Goal: Transaction & Acquisition: Purchase product/service

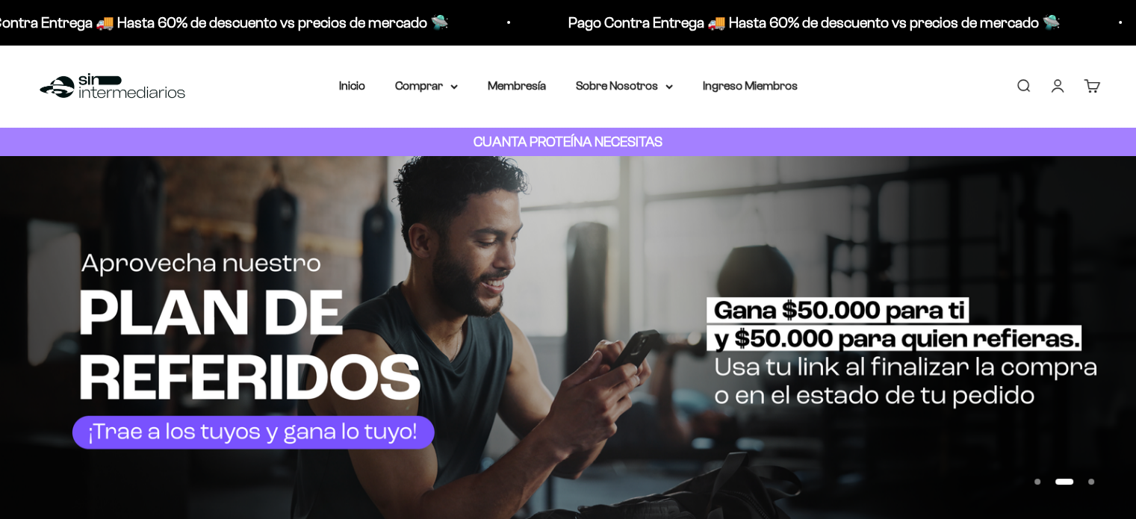
click at [1059, 87] on link "Iniciar sesión" at bounding box center [1058, 86] width 16 height 16
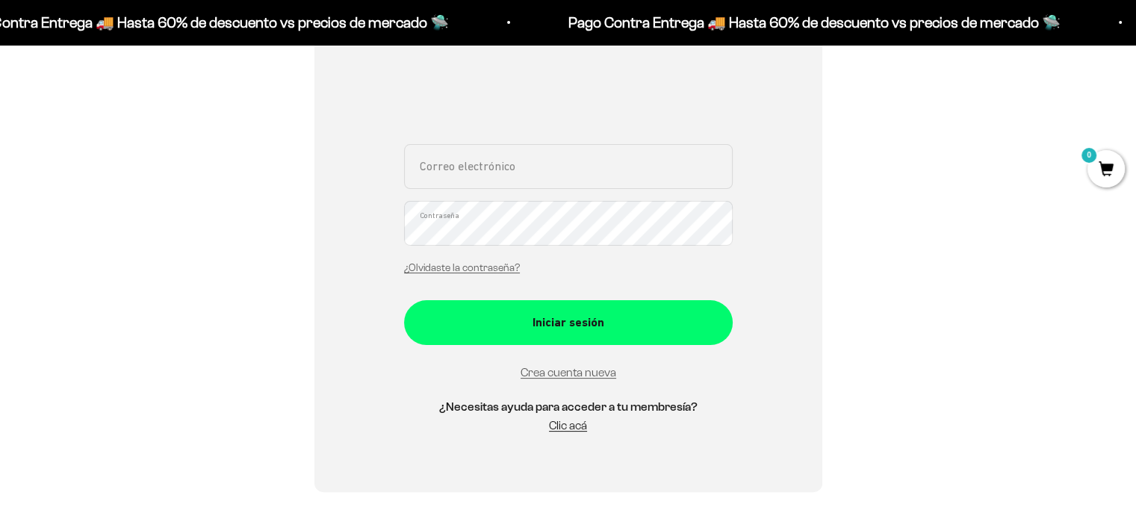
scroll to position [163, 0]
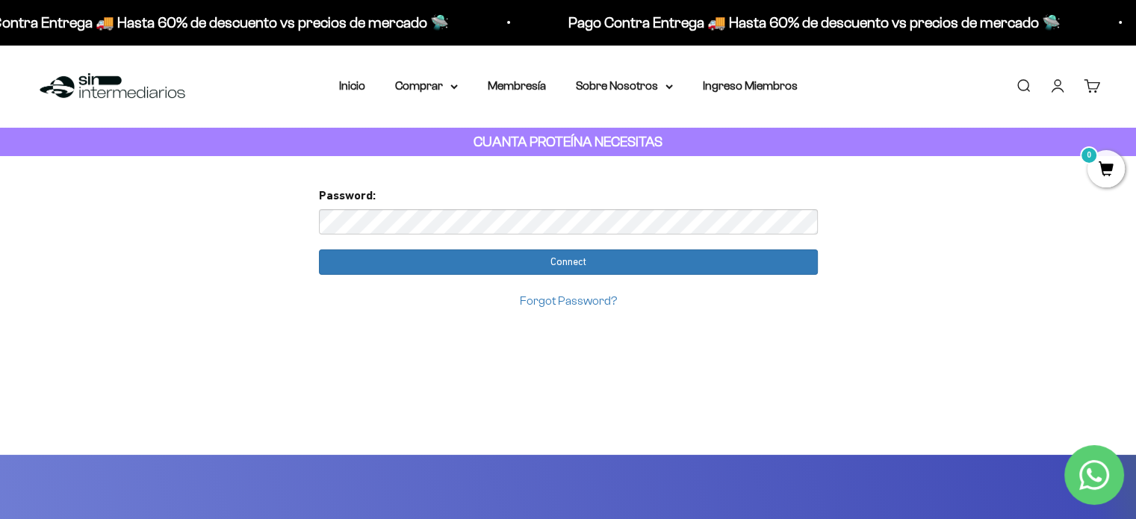
click at [592, 295] on link "Forgot Password?" at bounding box center [568, 300] width 97 height 13
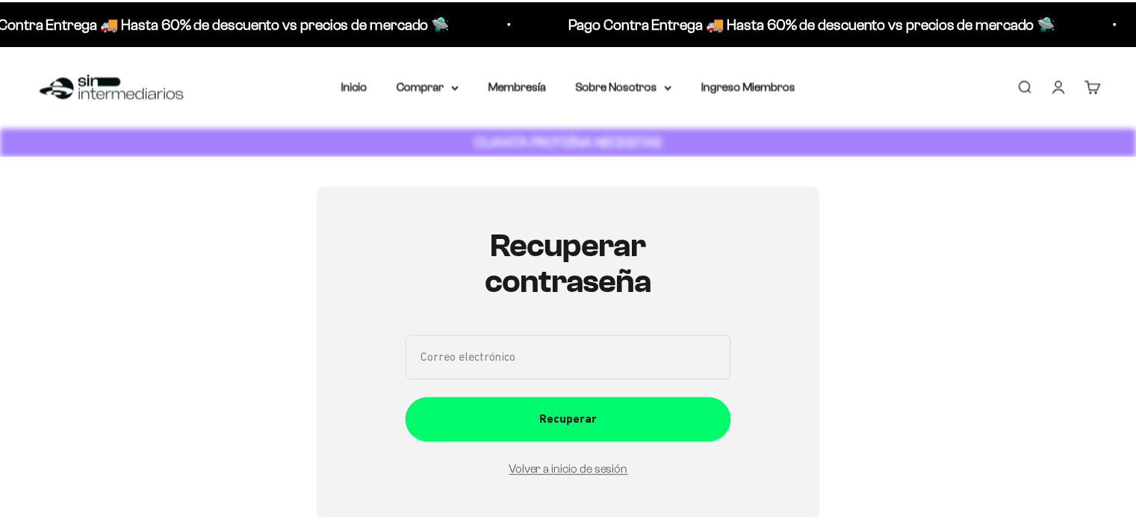
scroll to position [168, 0]
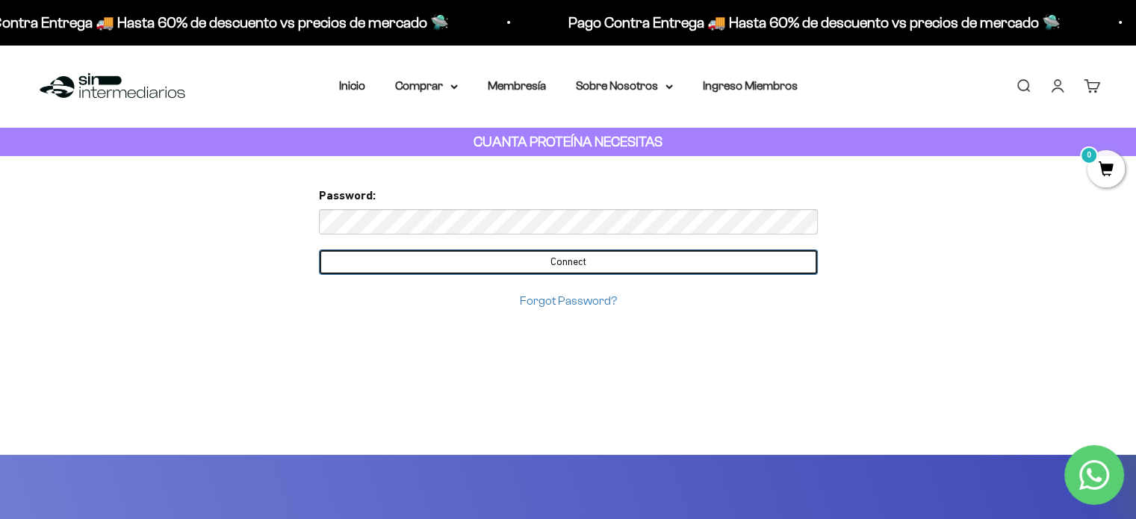
click at [741, 268] on input "Connect" at bounding box center [568, 262] width 499 height 25
click at [550, 267] on input "Connect" at bounding box center [568, 262] width 499 height 25
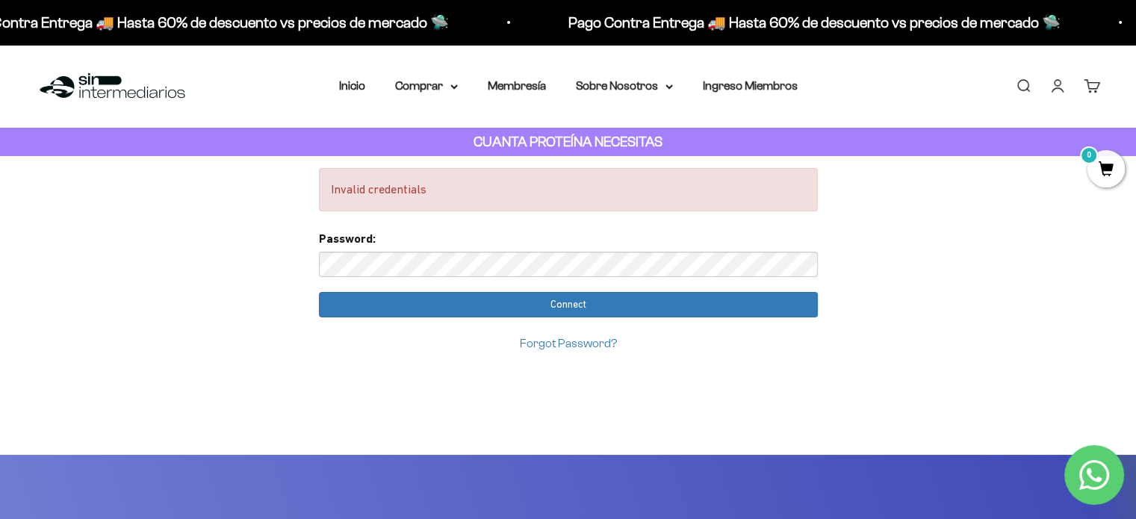
click at [557, 349] on link "Forgot Password?" at bounding box center [568, 343] width 97 height 13
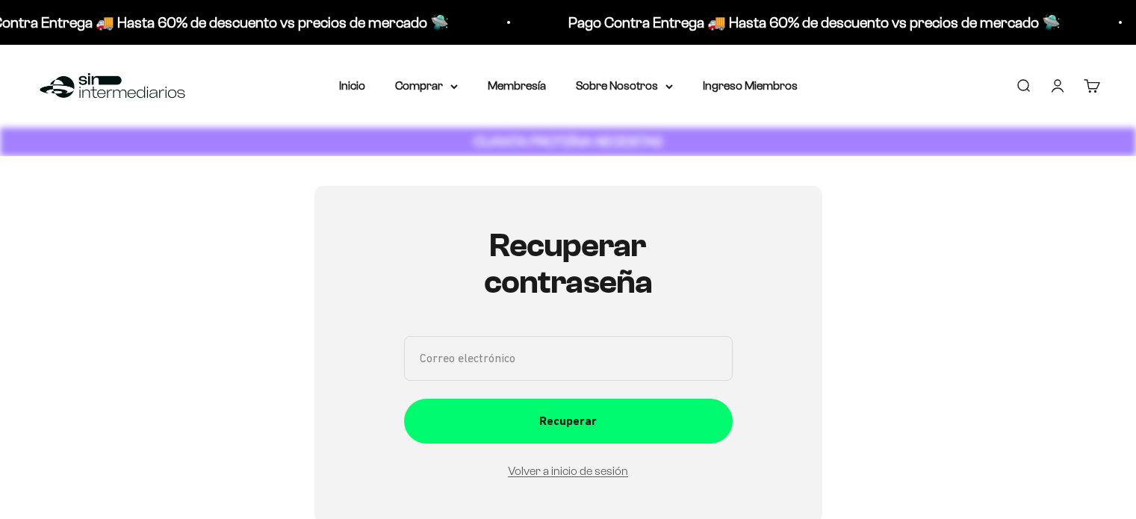
scroll to position [168, 0]
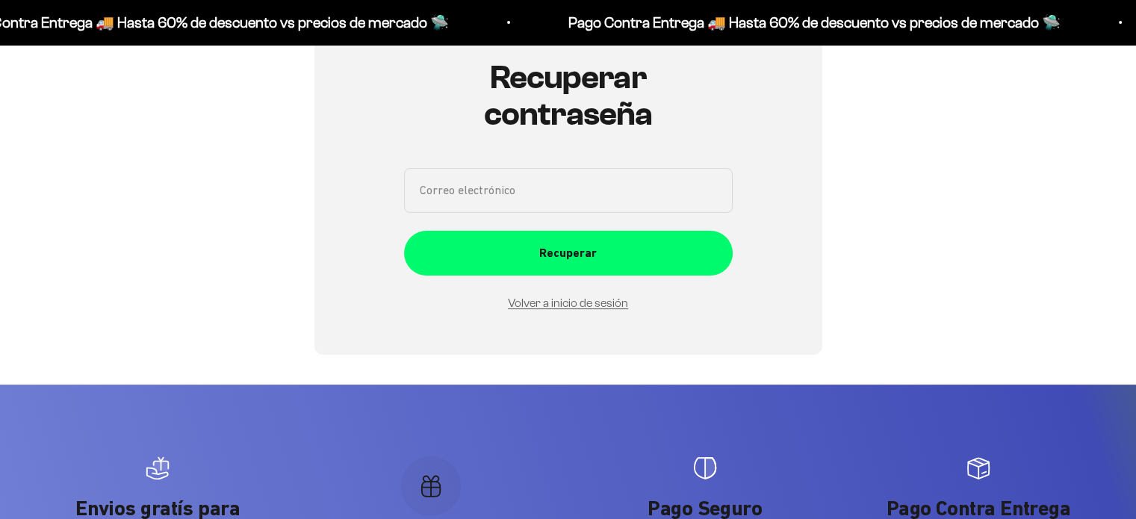
click at [618, 179] on input "Correo electrónico" at bounding box center [568, 190] width 329 height 45
type input "mar.fernanda1998@gmail.com"
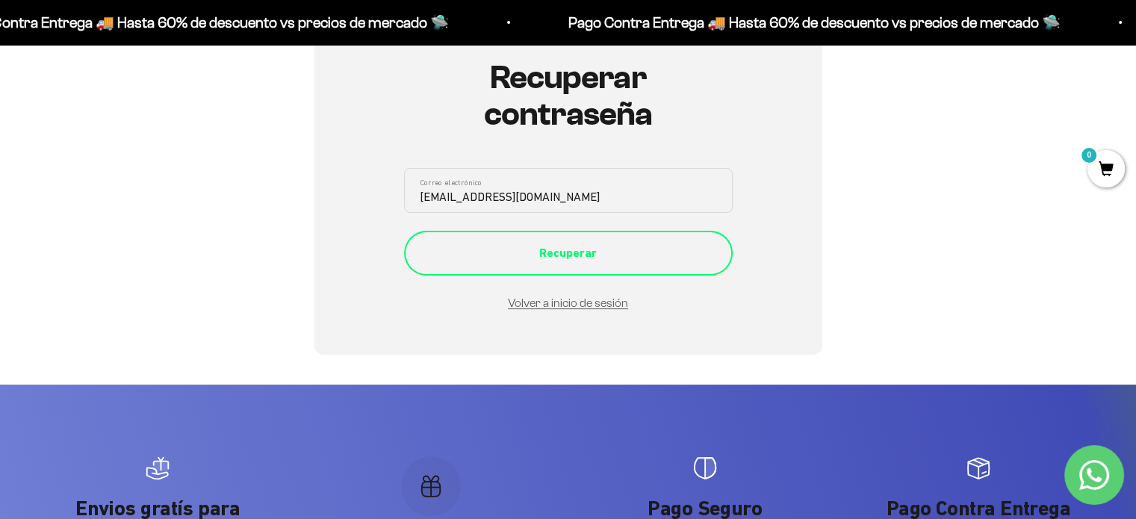
click at [686, 258] on div "Recuperar" at bounding box center [568, 253] width 269 height 19
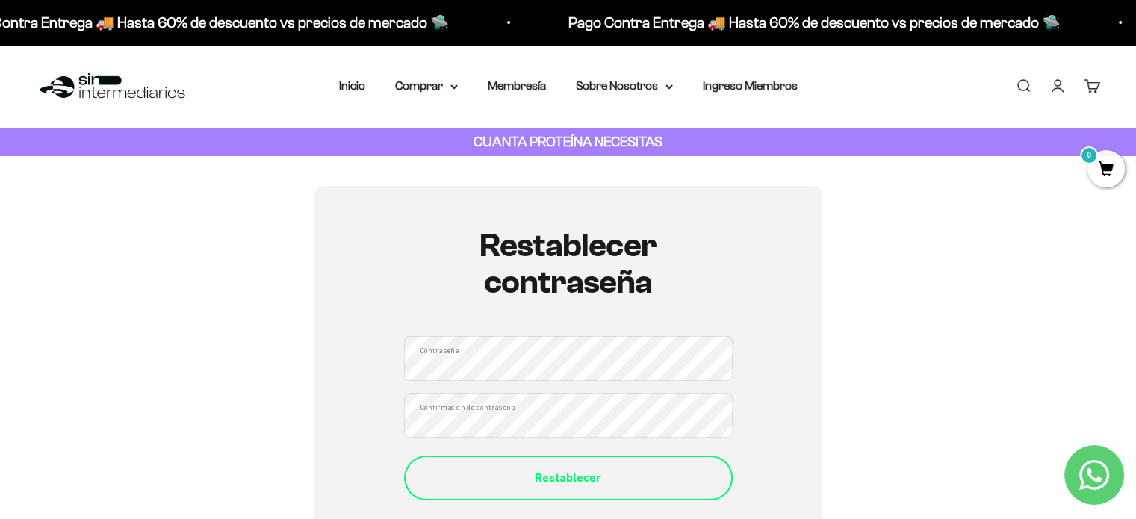
click at [602, 482] on div "Restablecer" at bounding box center [568, 477] width 269 height 19
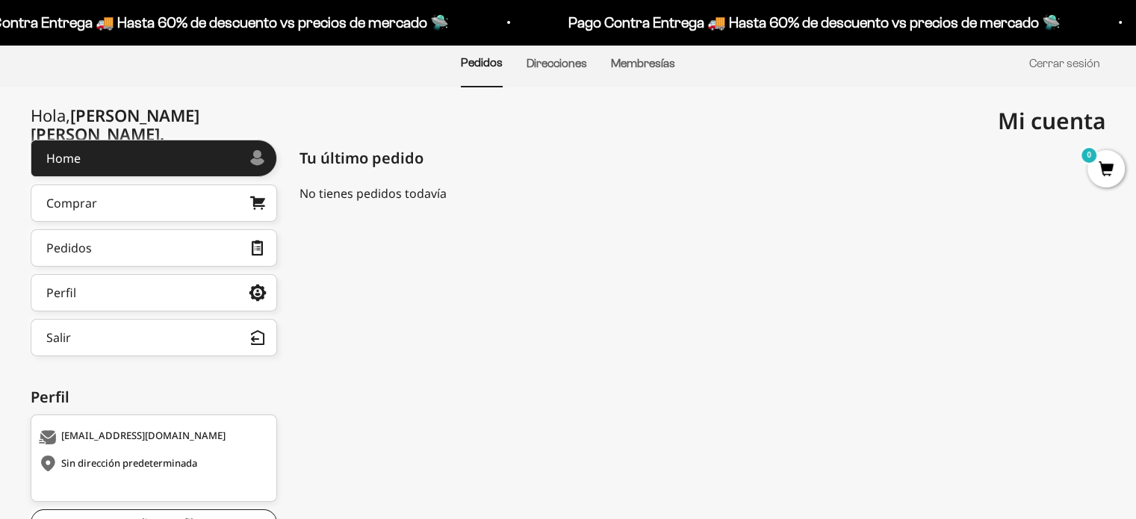
scroll to position [102, 0]
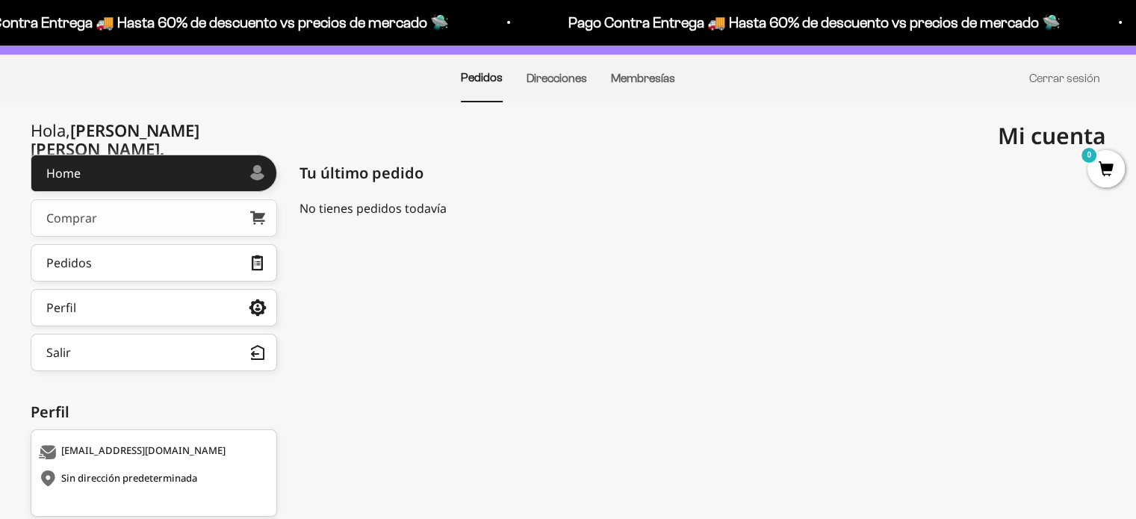
click at [199, 232] on link "Comprar" at bounding box center [154, 217] width 247 height 37
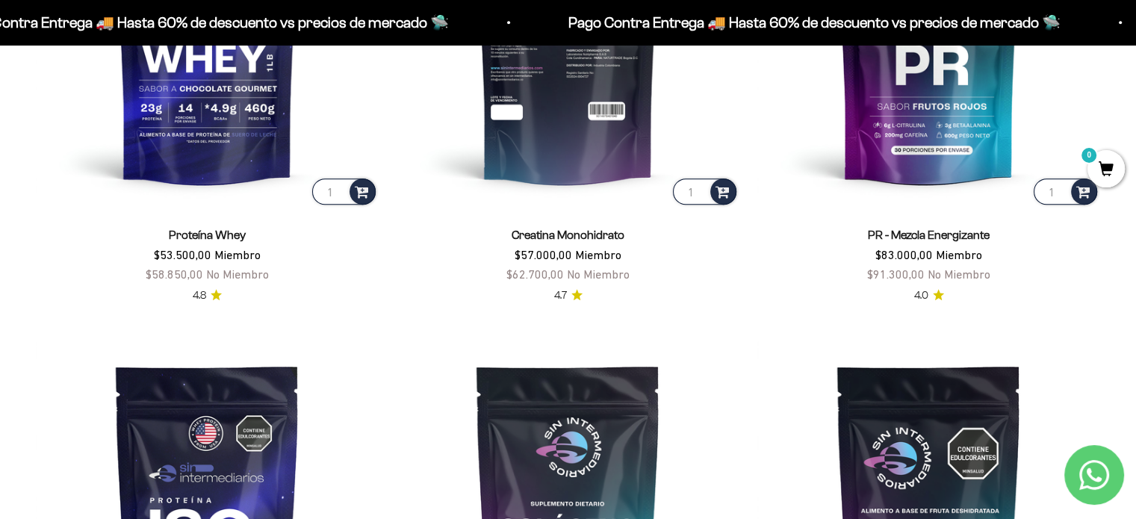
scroll to position [843, 0]
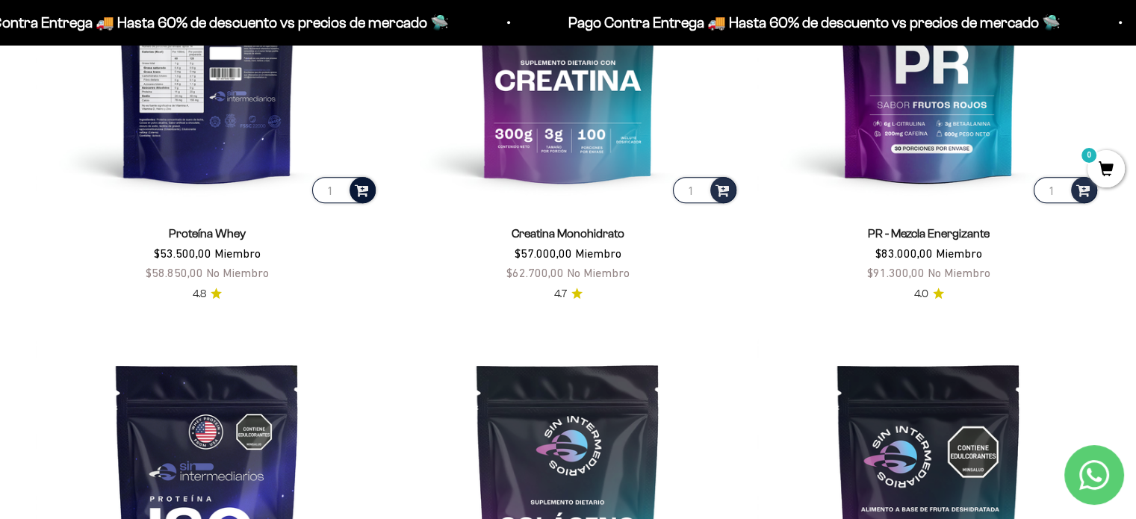
click at [364, 192] on span at bounding box center [362, 189] width 14 height 17
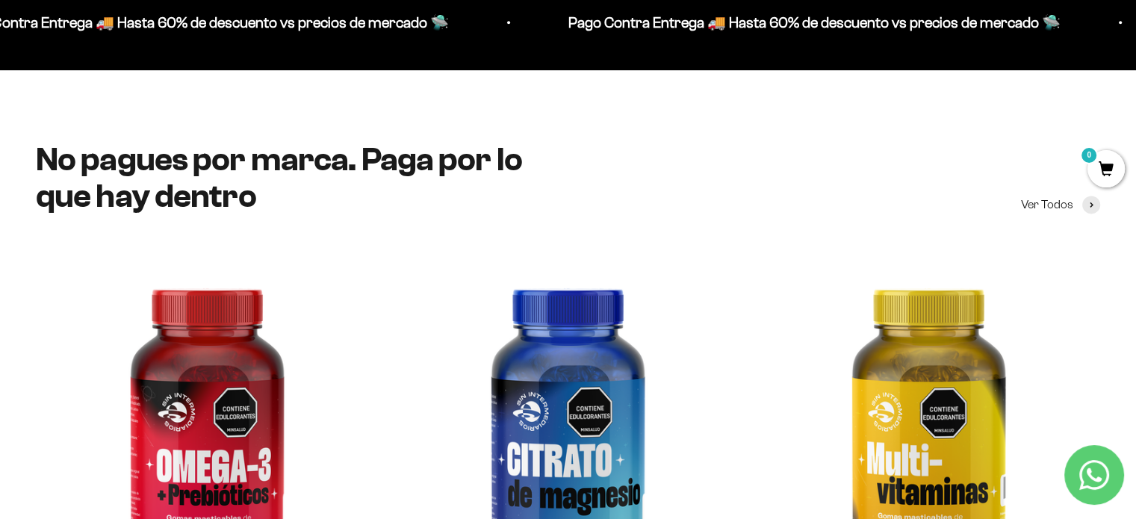
scroll to position [1681, 0]
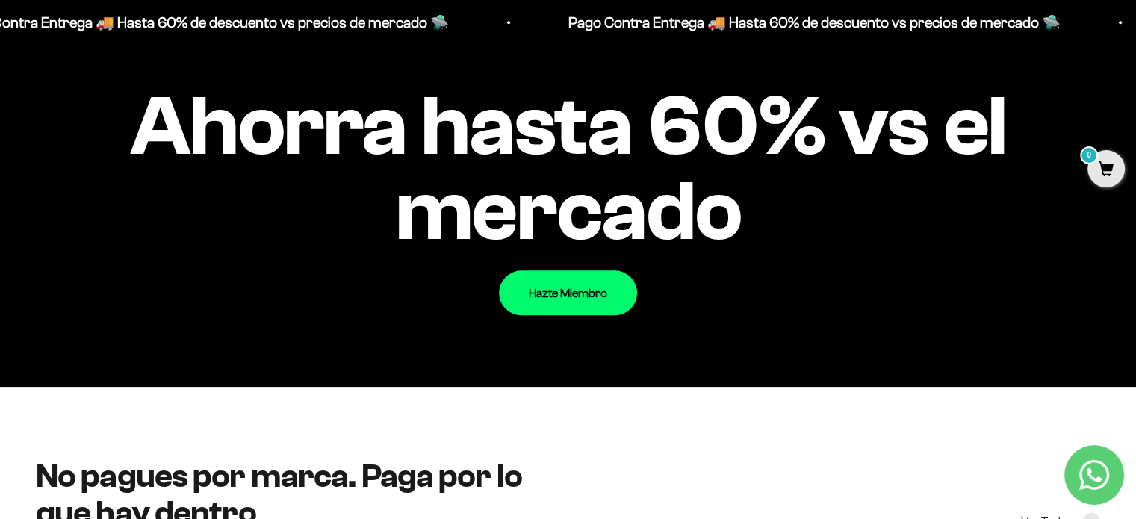
click at [1105, 166] on span "0" at bounding box center [1106, 168] width 37 height 37
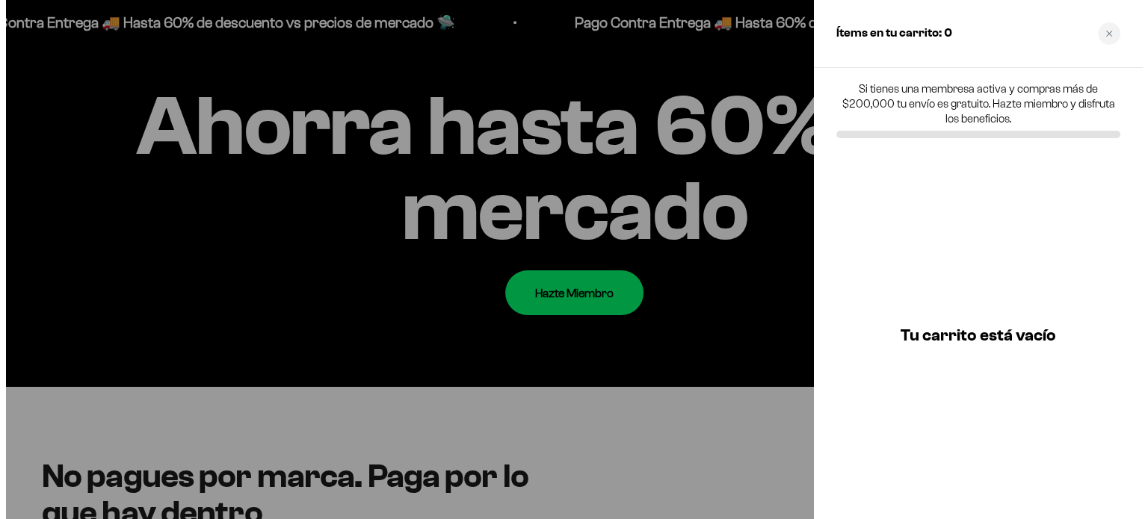
scroll to position [1691, 0]
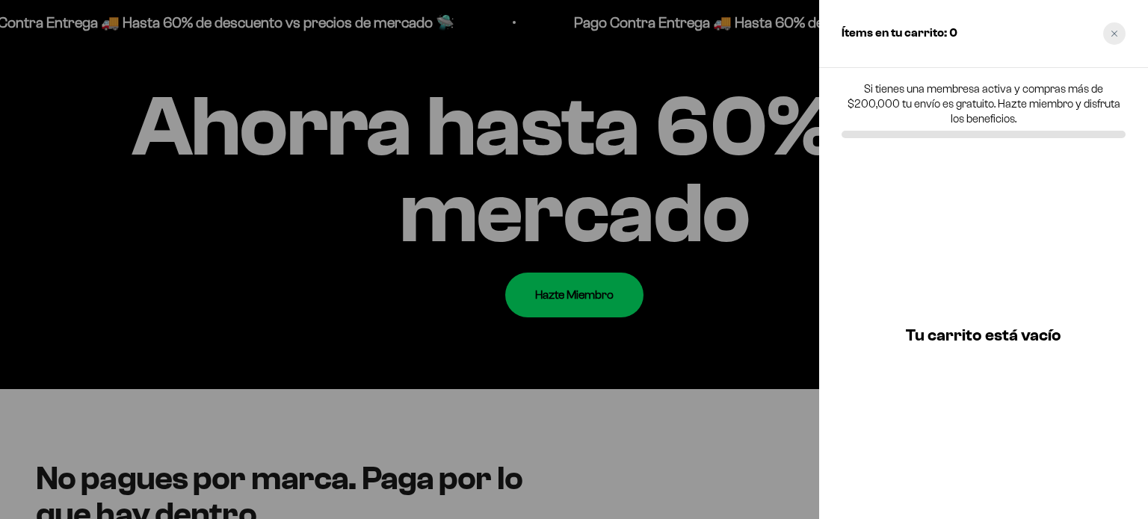
click at [1108, 43] on div "Close cart" at bounding box center [1114, 33] width 22 height 22
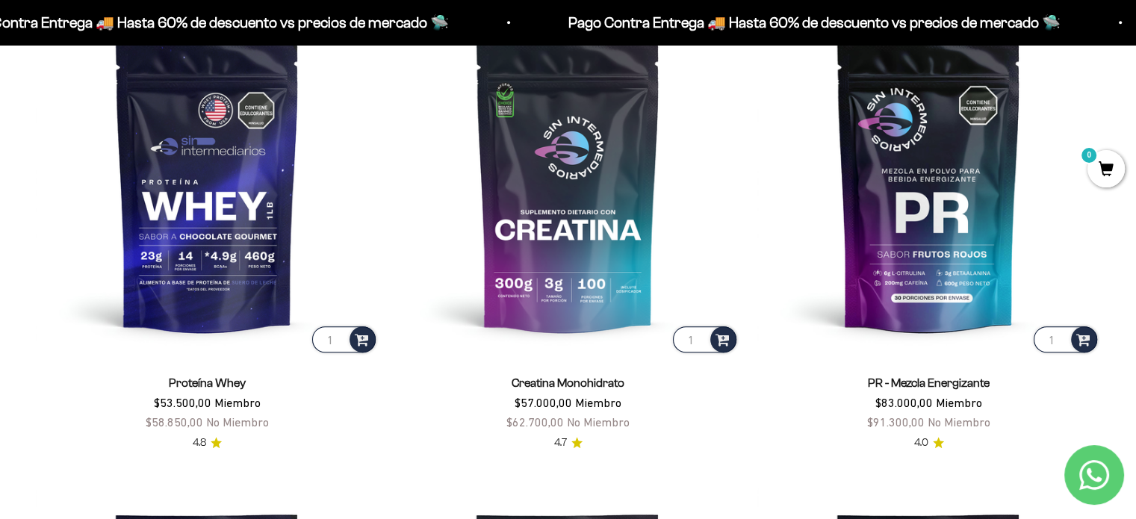
scroll to position [694, 0]
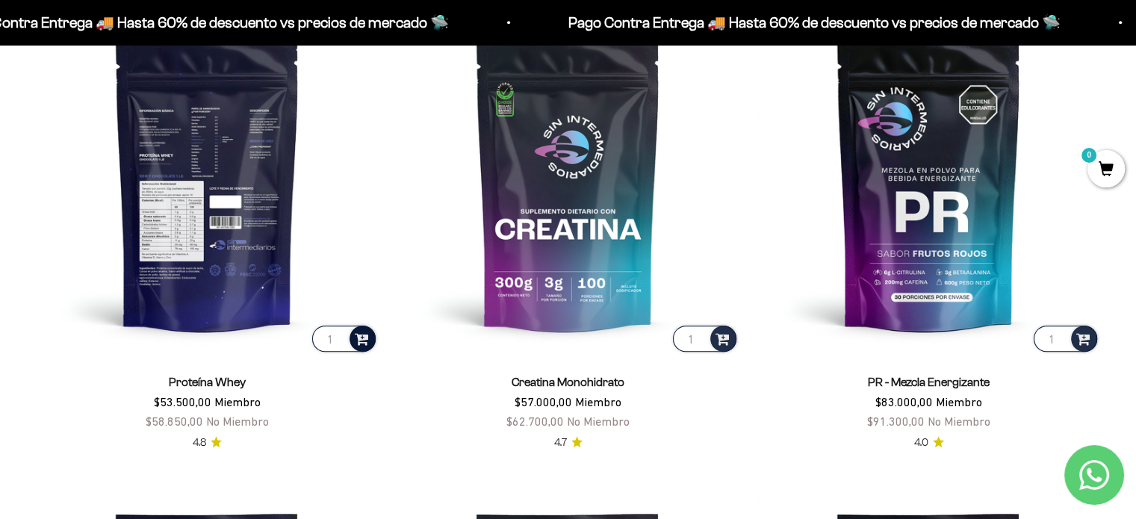
click at [368, 340] on span at bounding box center [362, 337] width 14 height 17
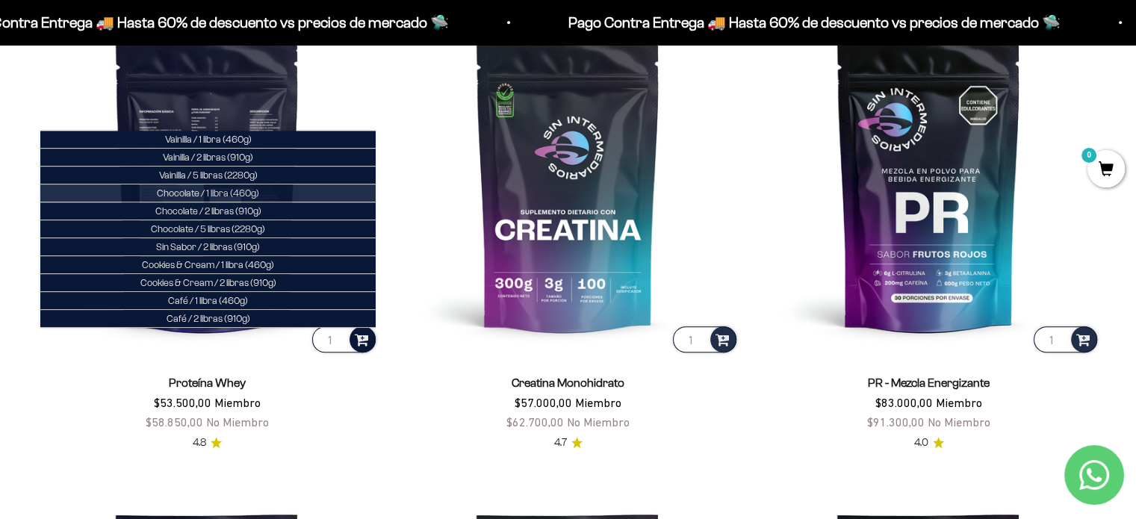
click at [325, 185] on li "Chocolate / 1 libra (460g)" at bounding box center [207, 194] width 335 height 18
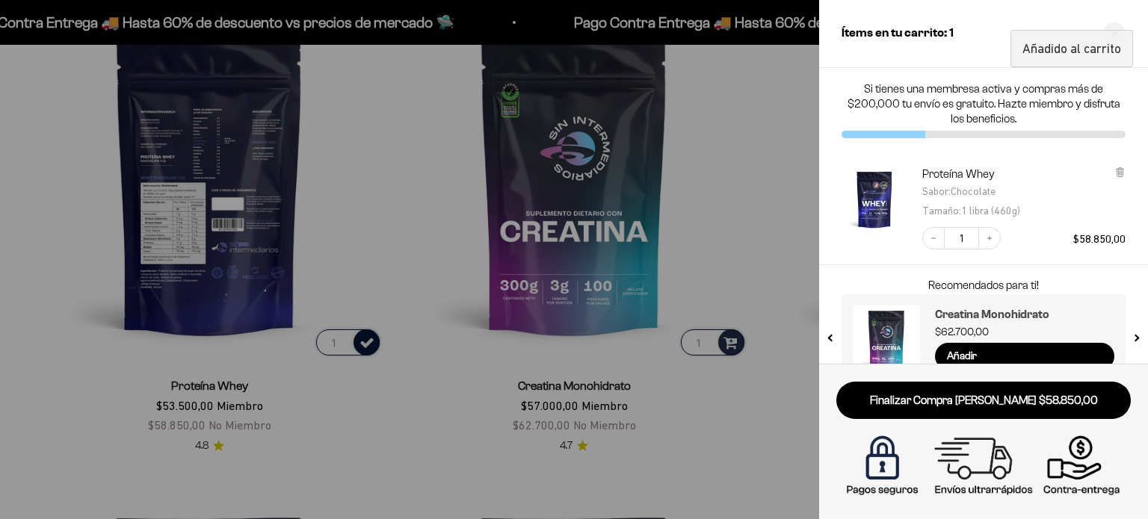
scroll to position [31, 0]
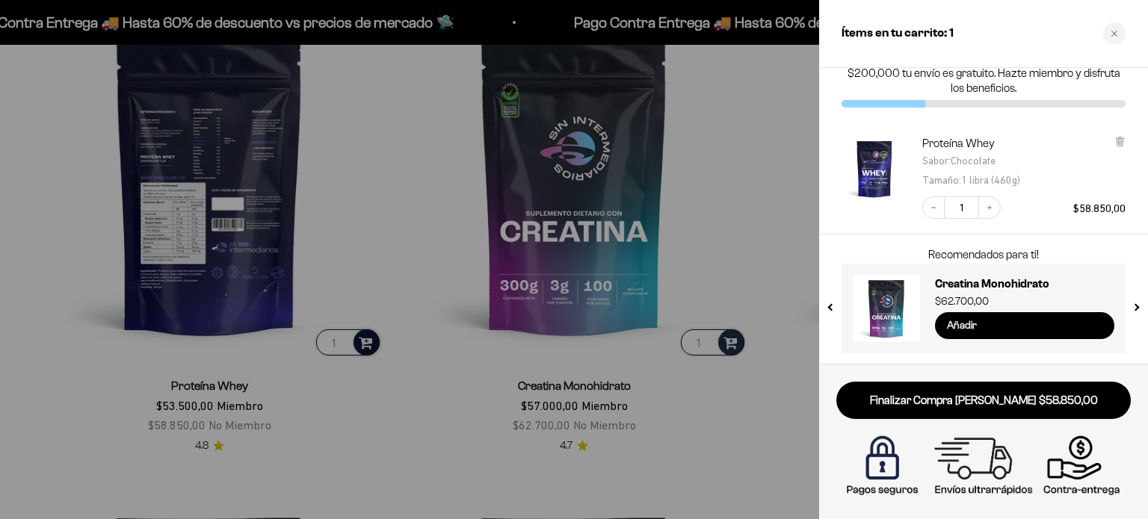
click at [959, 325] on input "Añadir" at bounding box center [1024, 325] width 179 height 27
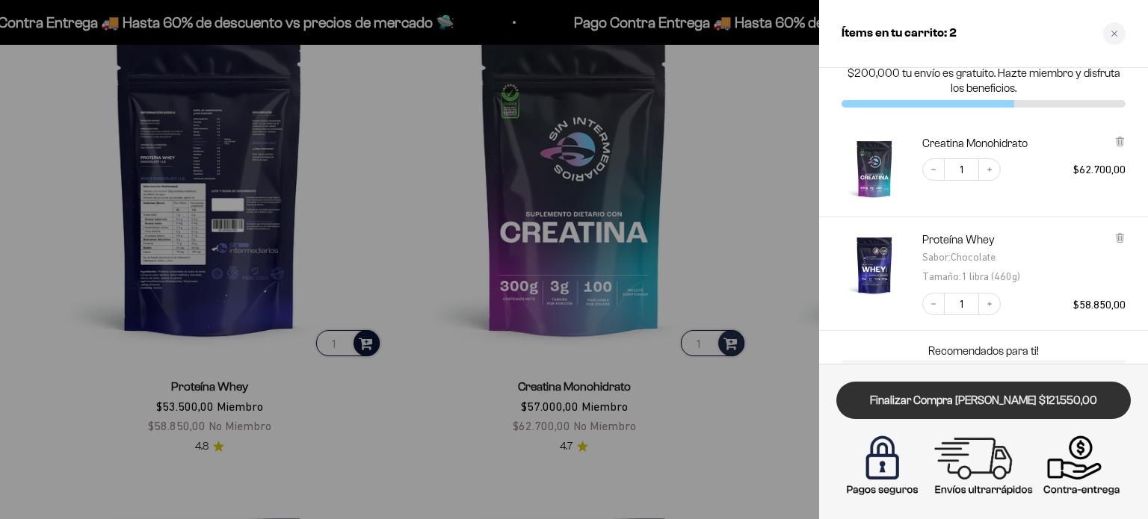
click at [991, 411] on link "Finalizar Compra Segura $121.550,00" at bounding box center [983, 401] width 294 height 38
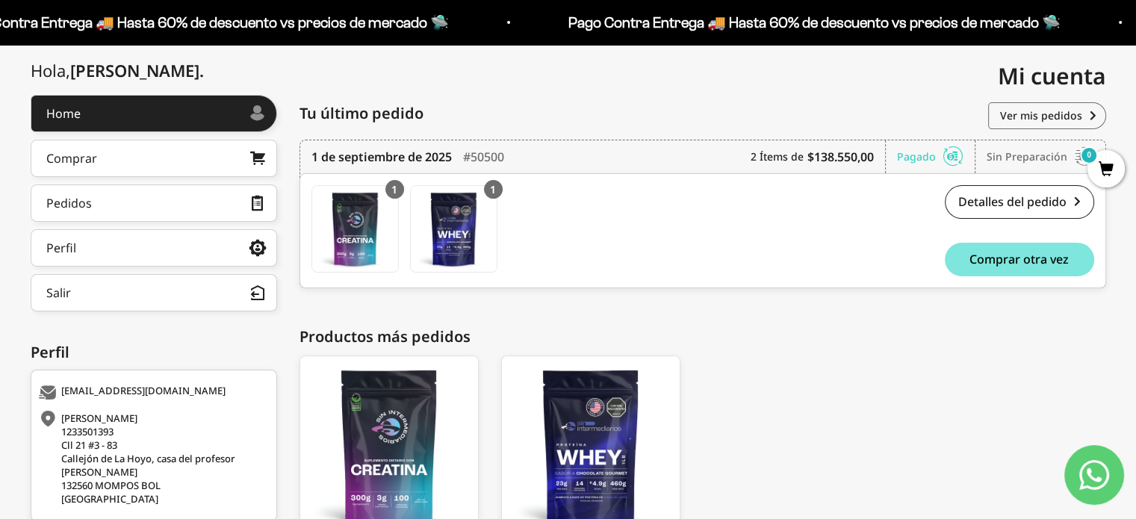
scroll to position [164, 0]
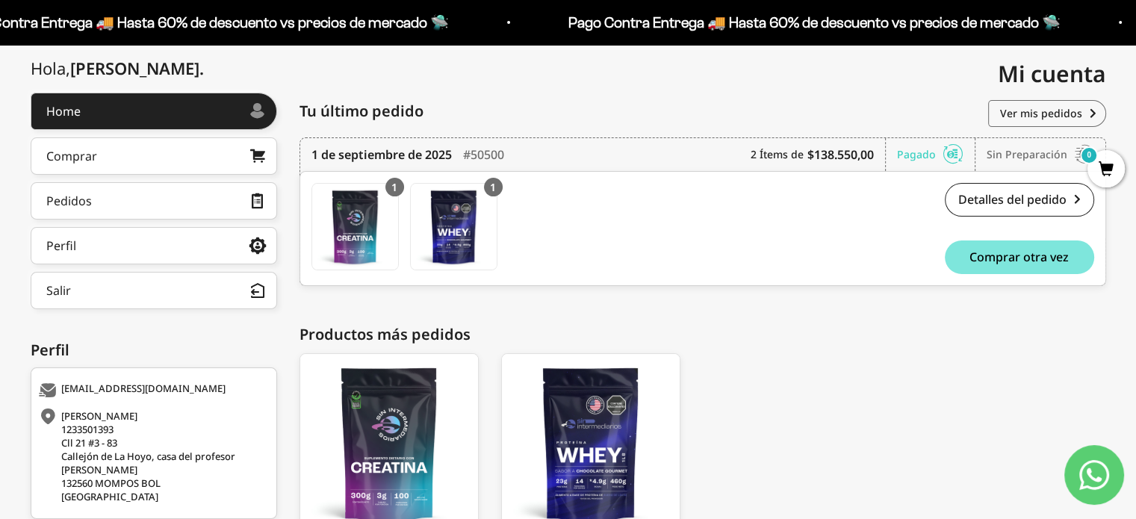
click at [947, 150] on icon at bounding box center [954, 154] width 20 height 15
click at [1008, 197] on link "Detalles del pedido" at bounding box center [1019, 200] width 149 height 34
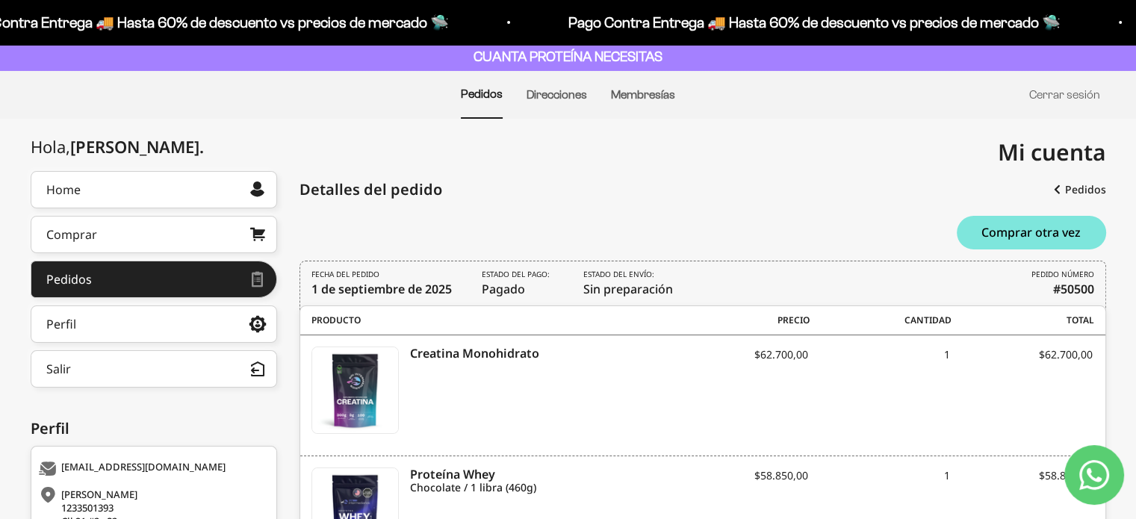
scroll to position [87, 0]
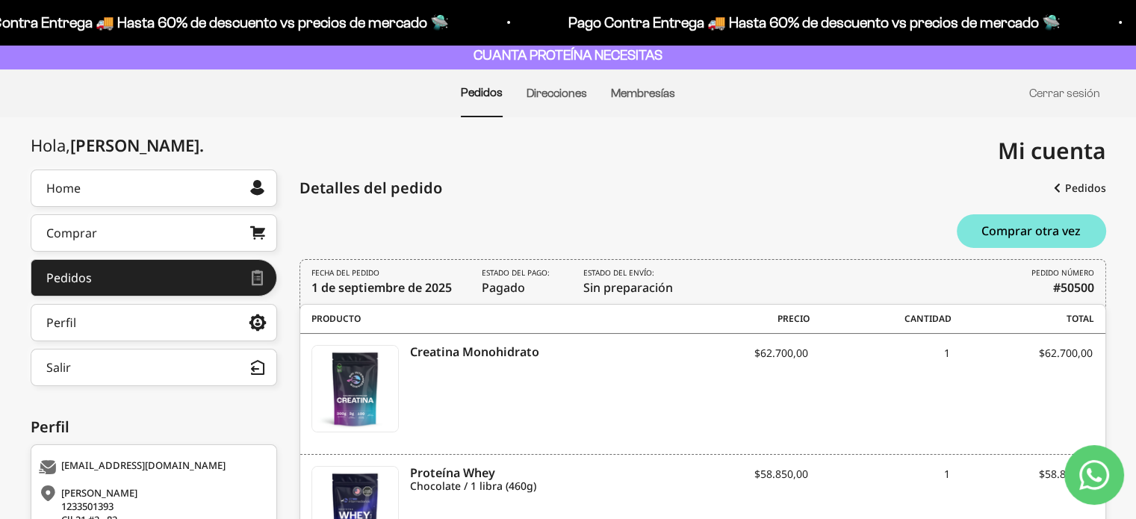
click at [548, 301] on div "FECHA DEL PEDIDO 1 de septiembre de 2025 Estado del pago: Pagado Estado del env…" at bounding box center [703, 284] width 807 height 51
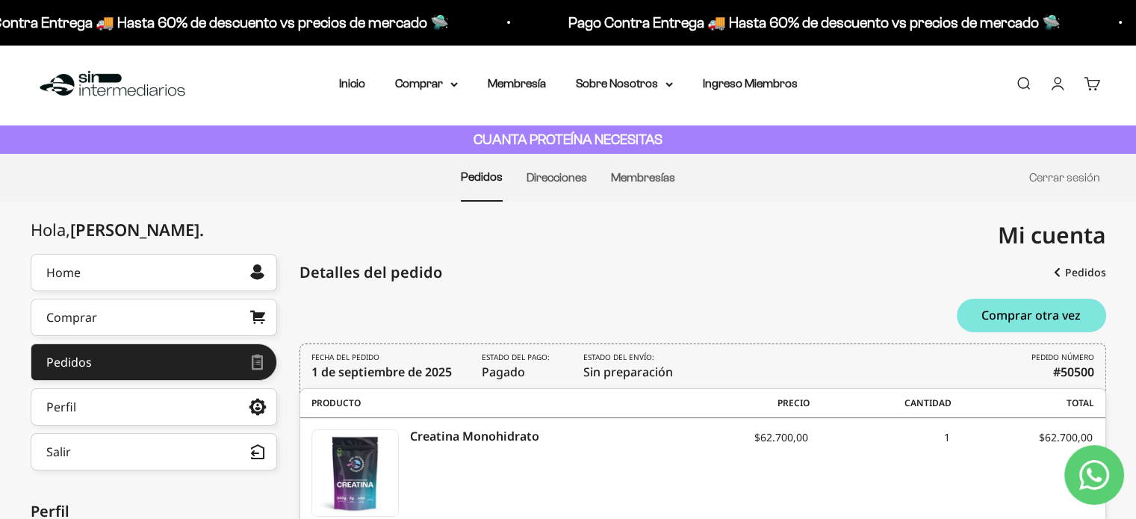
scroll to position [0, 0]
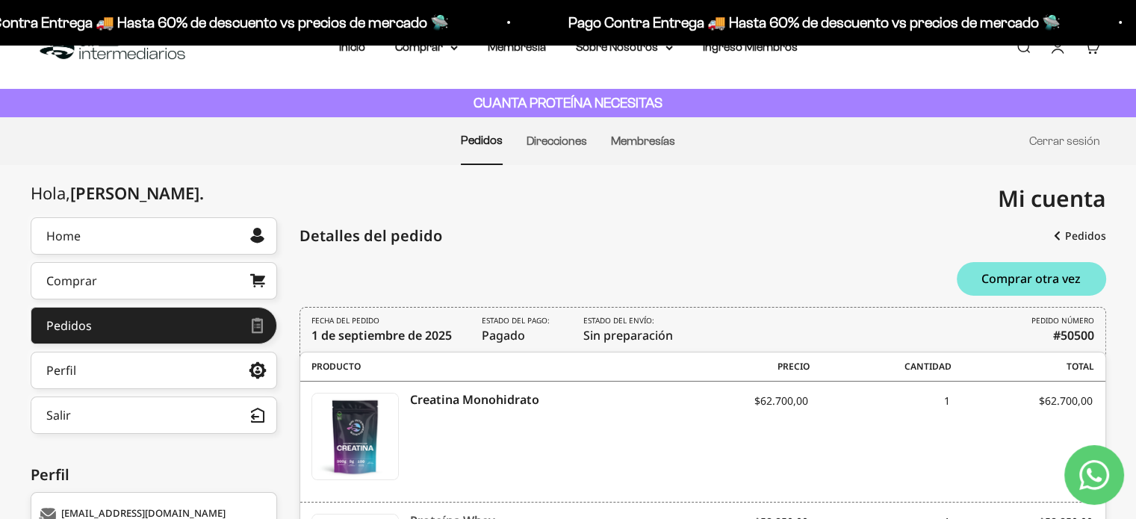
scroll to position [40, 0]
